Goal: Obtain resource: Obtain resource

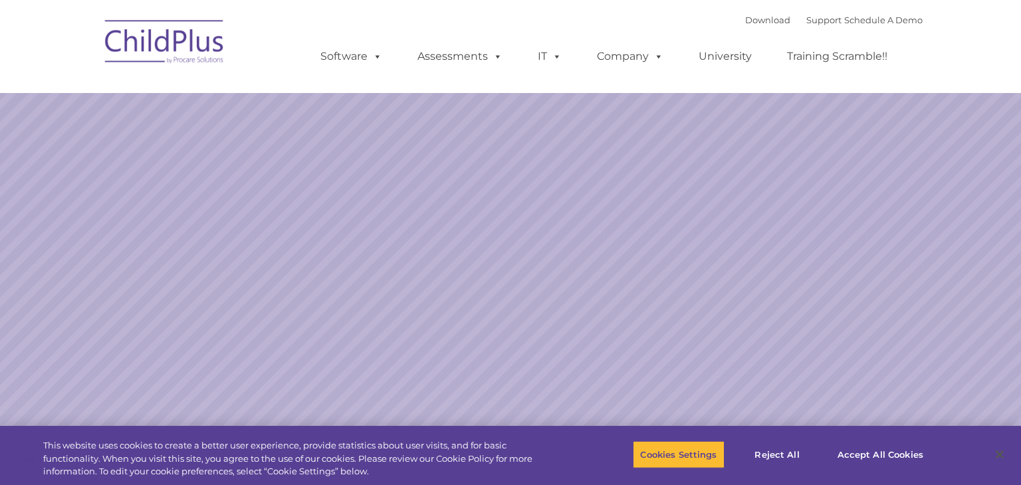
select select "MEDIUM"
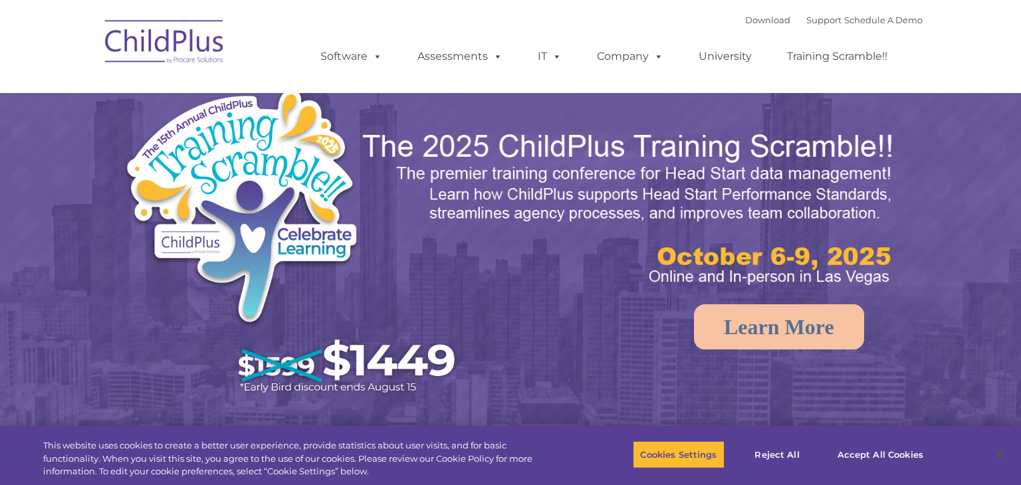
select select "MEDIUM"
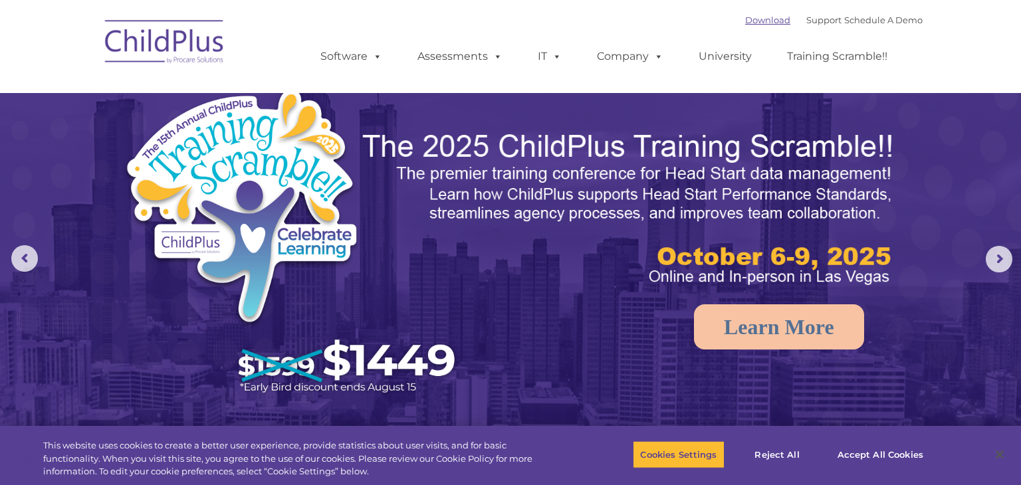
click at [747, 18] on link "Download" at bounding box center [767, 20] width 45 height 11
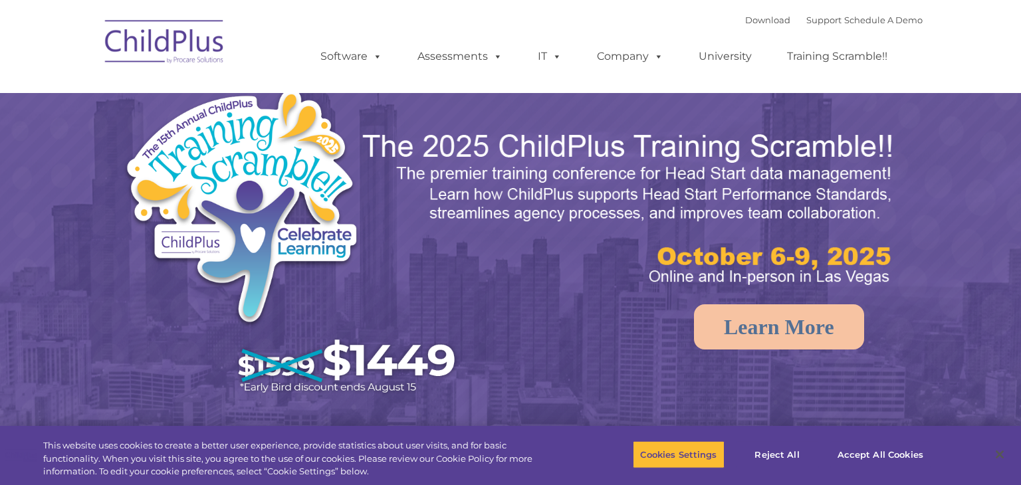
select select "MEDIUM"
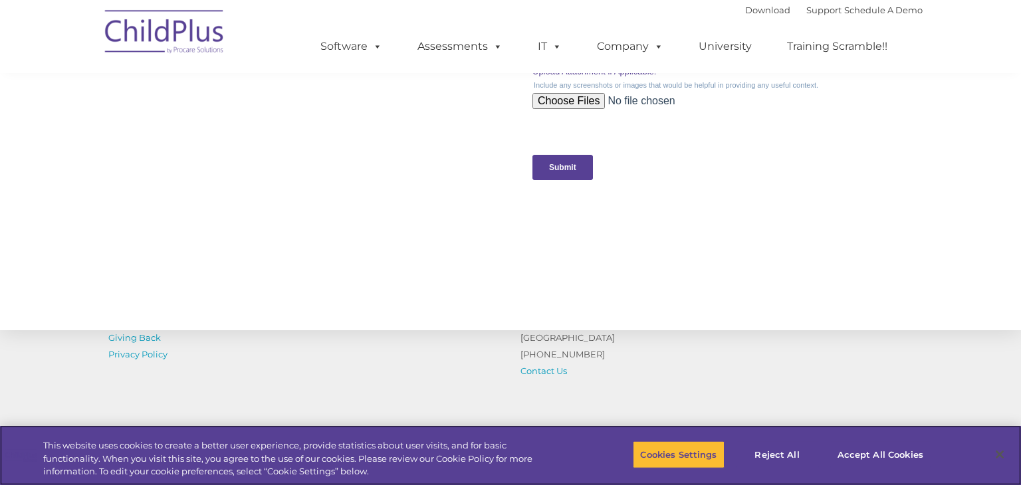
scroll to position [1476, 0]
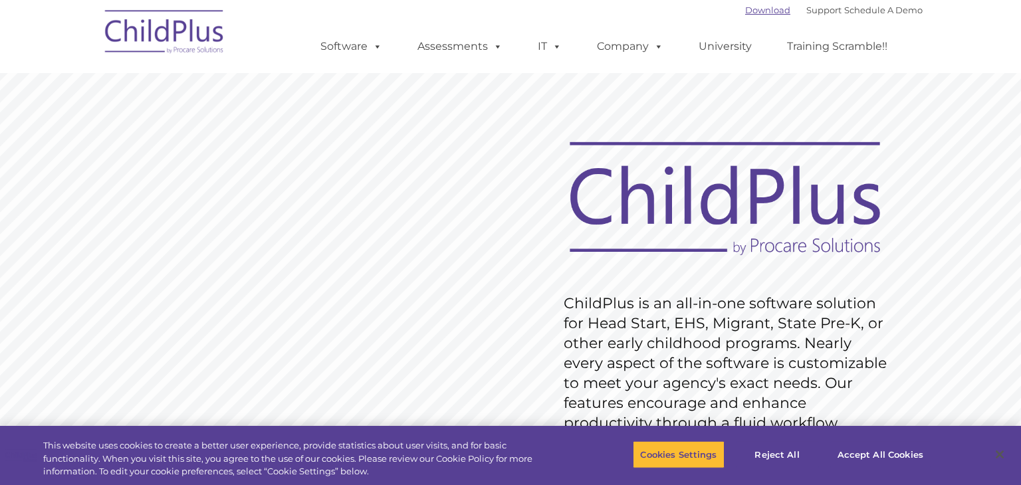
click at [753, 12] on link "Download" at bounding box center [767, 10] width 45 height 11
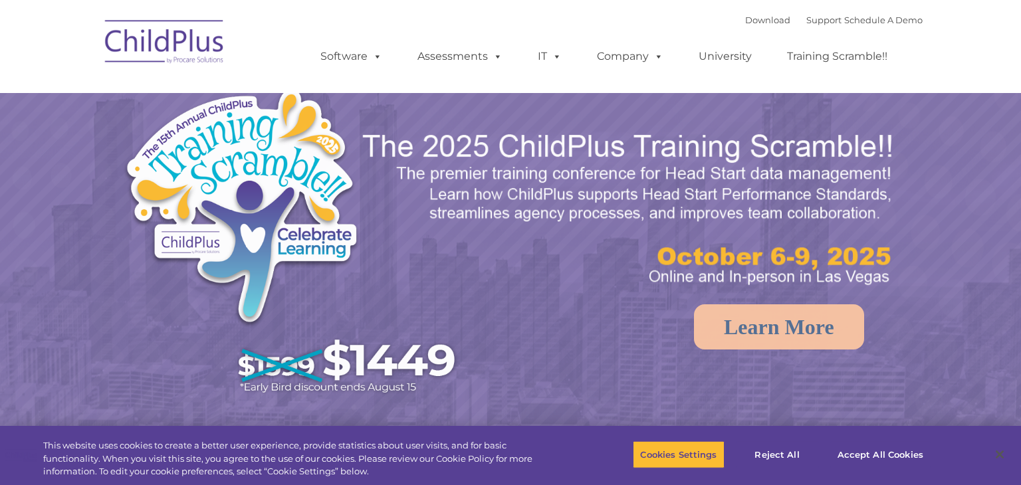
select select "MEDIUM"
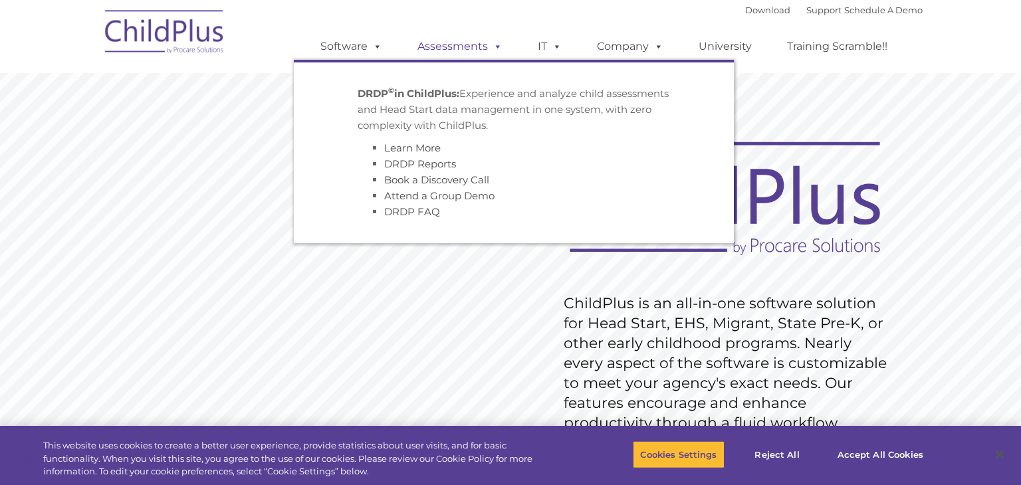
click at [490, 44] on span at bounding box center [495, 46] width 15 height 13
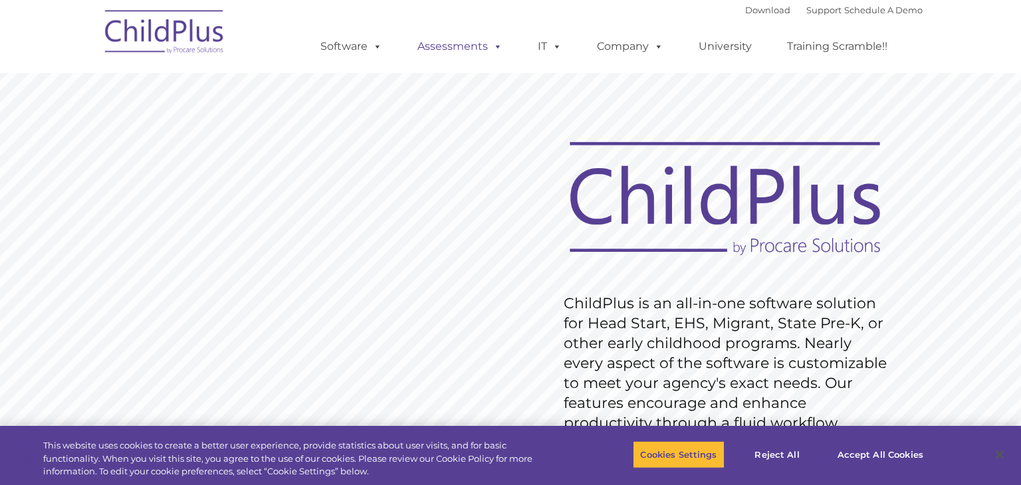
click at [498, 45] on span at bounding box center [495, 46] width 15 height 13
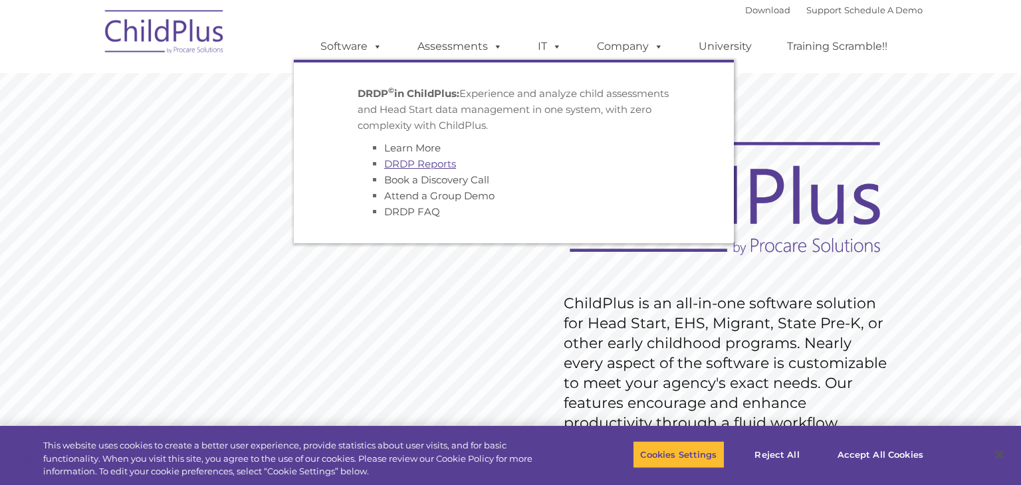
click at [445, 159] on link "DRDP Reports" at bounding box center [420, 163] width 72 height 13
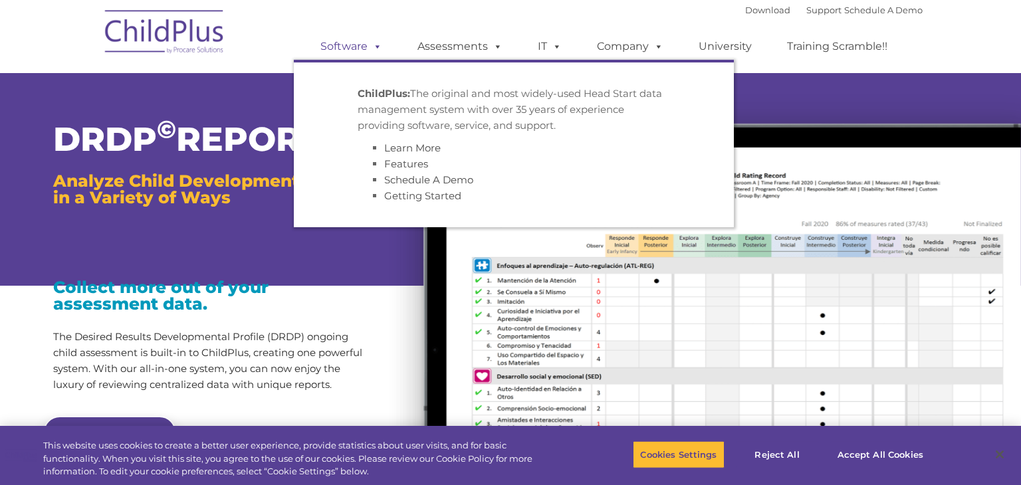
click at [379, 45] on span at bounding box center [374, 46] width 15 height 13
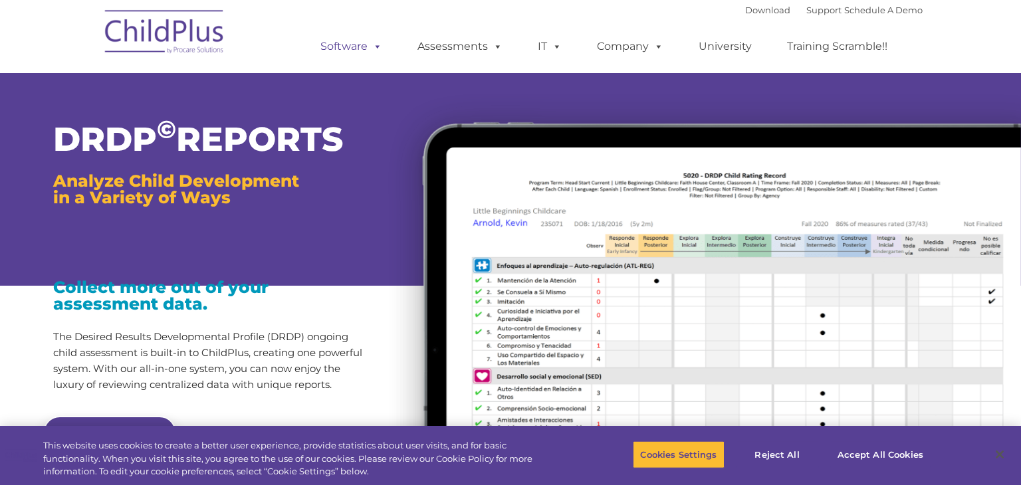
click at [379, 45] on span at bounding box center [374, 46] width 15 height 13
click at [282, 22] on div "Download Support | Schedule A Demo  MENU MENU Software ChildPlus: The original…" at bounding box center [510, 36] width 824 height 73
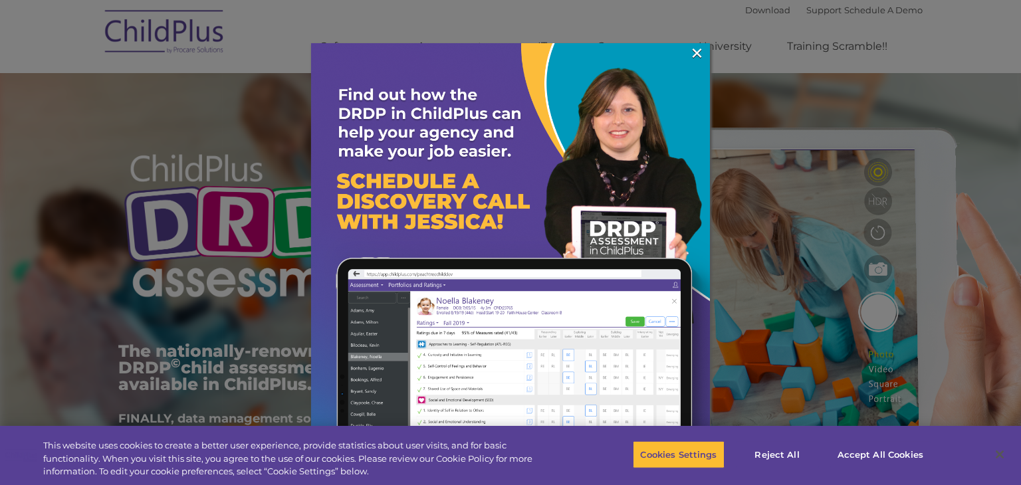
click at [693, 42] on div at bounding box center [510, 242] width 1021 height 485
